Goal: Task Accomplishment & Management: Use online tool/utility

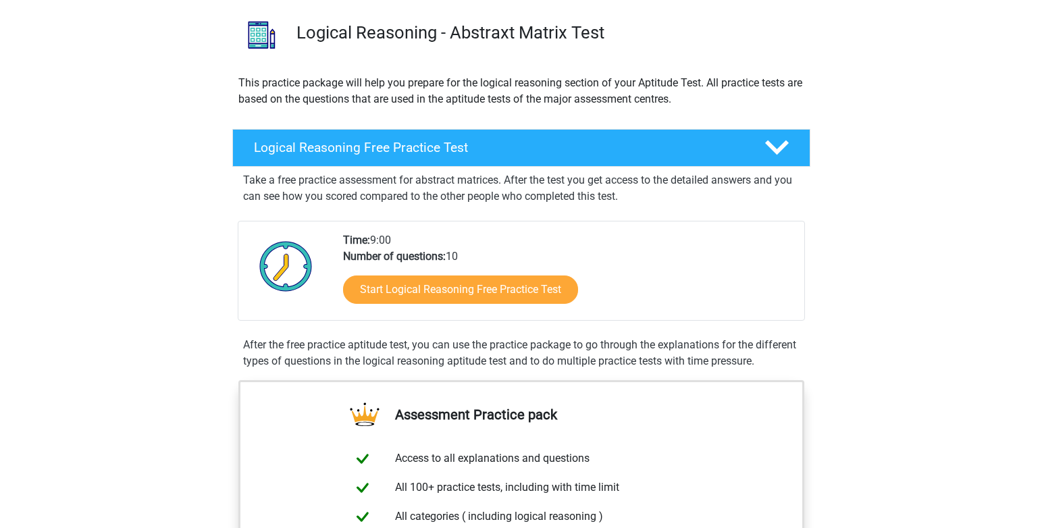
scroll to position [338, 0]
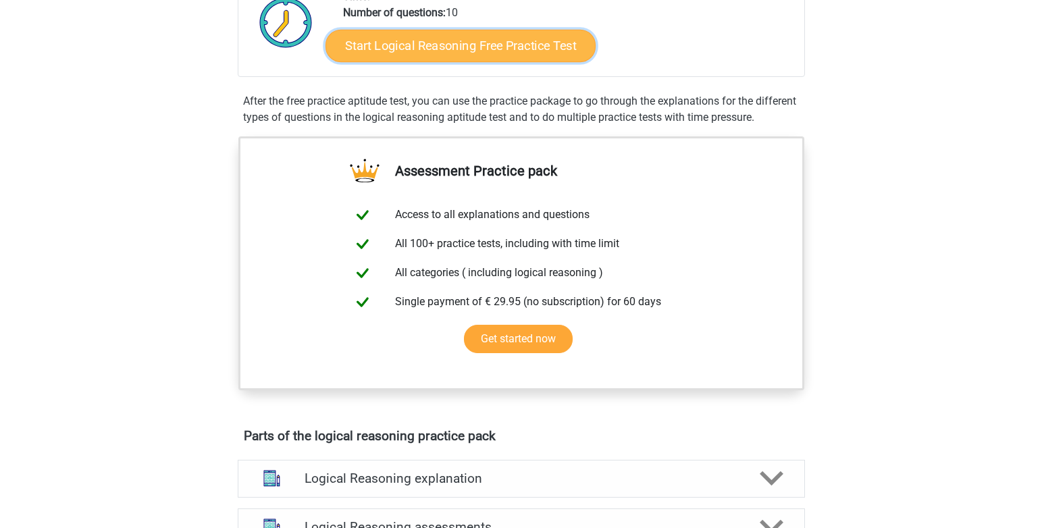
click at [453, 48] on link "Start Logical Reasoning Free Practice Test" at bounding box center [461, 45] width 270 height 32
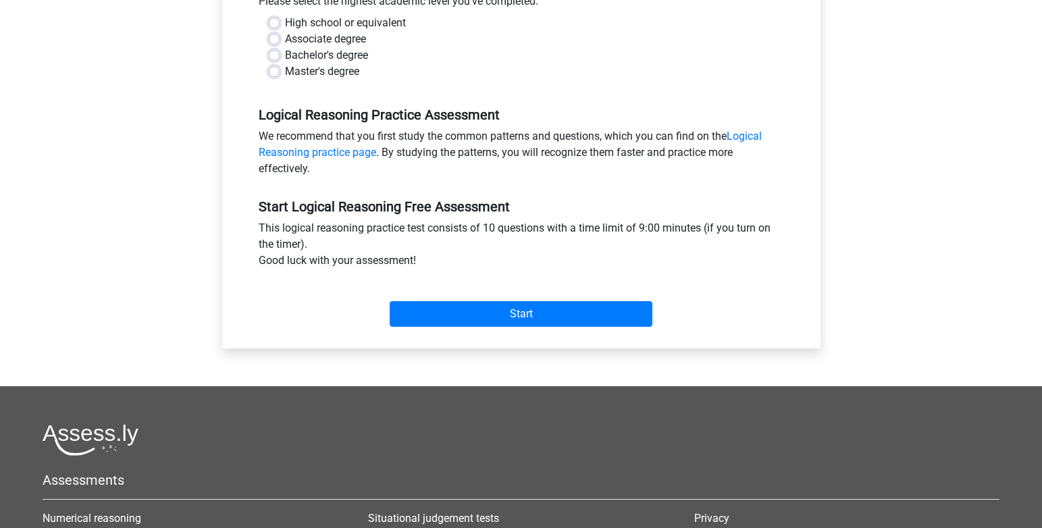
scroll to position [338, 0]
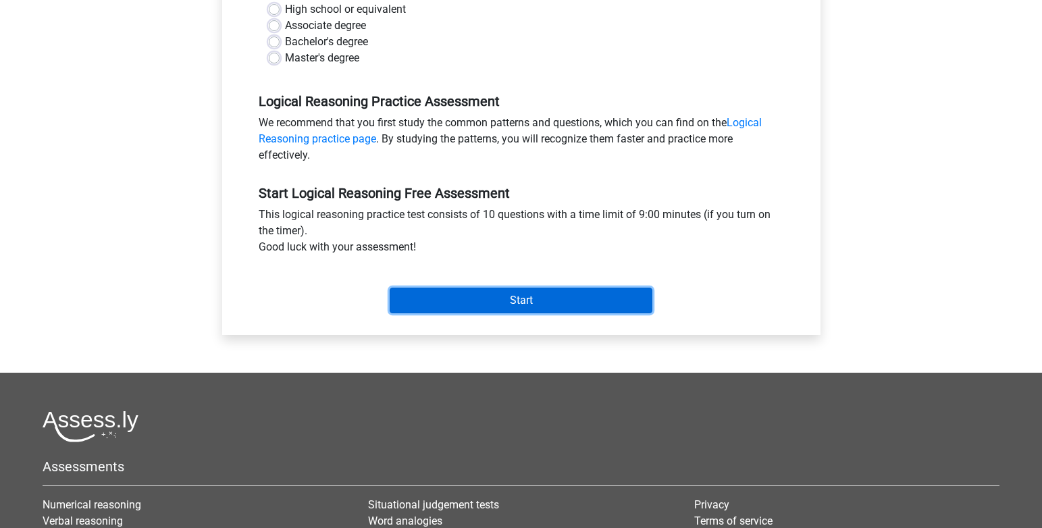
click at [478, 301] on input "Start" at bounding box center [521, 301] width 263 height 26
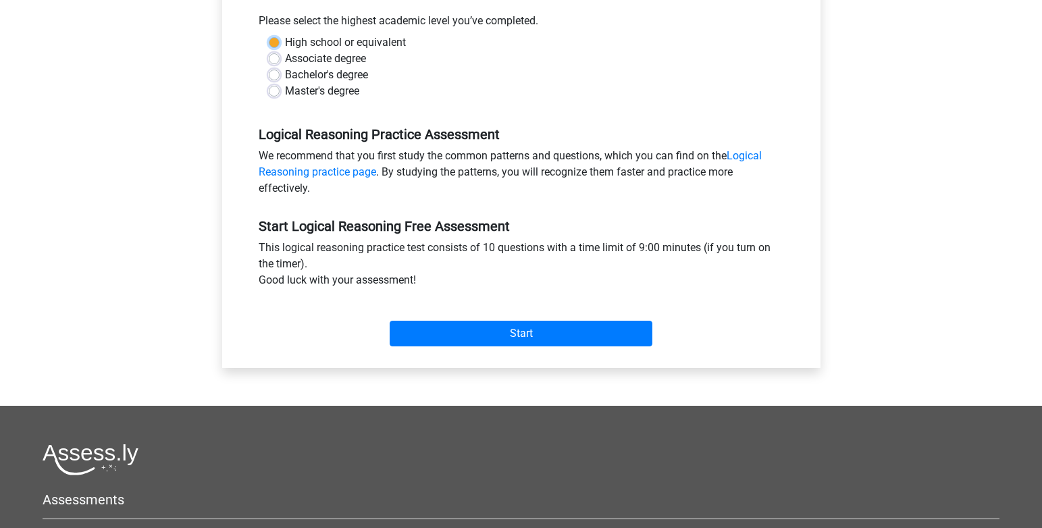
scroll to position [270, 0]
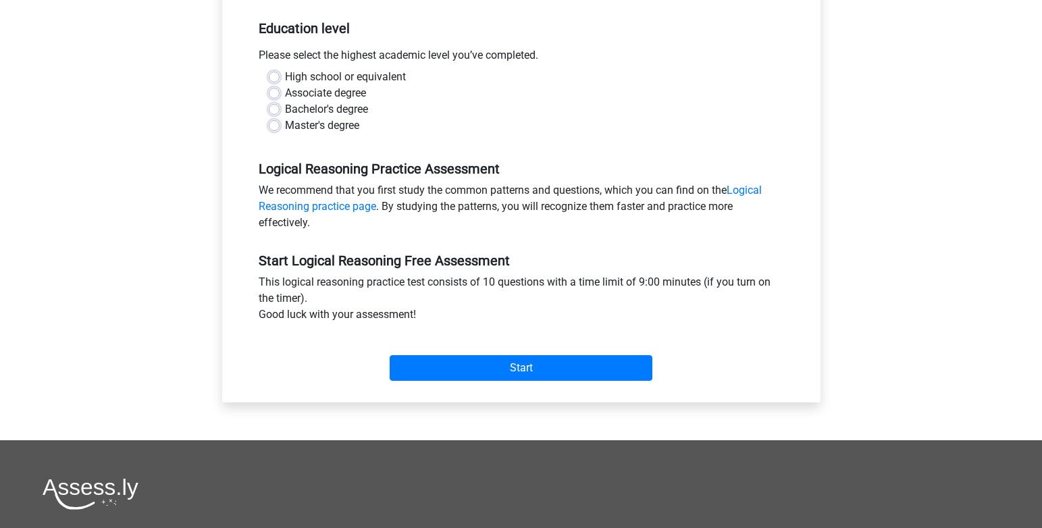
click at [285, 76] on label "High school or equivalent" at bounding box center [345, 77] width 121 height 16
click at [272, 76] on input "High school or equivalent" at bounding box center [274, 76] width 11 height 14
radio input "true"
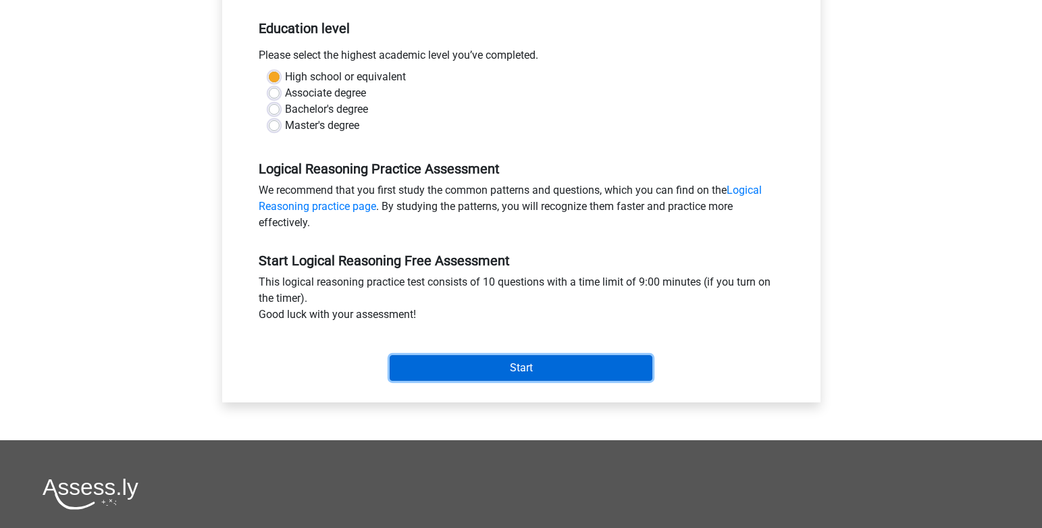
click at [467, 361] on input "Start" at bounding box center [521, 368] width 263 height 26
